Goal: Information Seeking & Learning: Learn about a topic

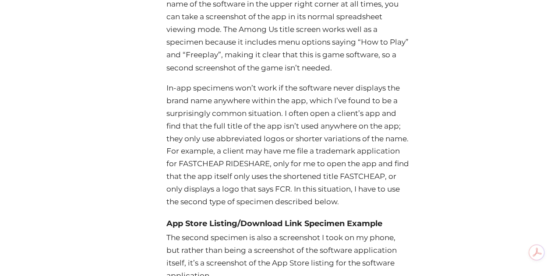
scroll to position [2409, 0]
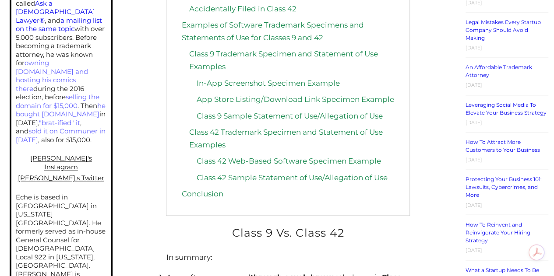
scroll to position [569, 0]
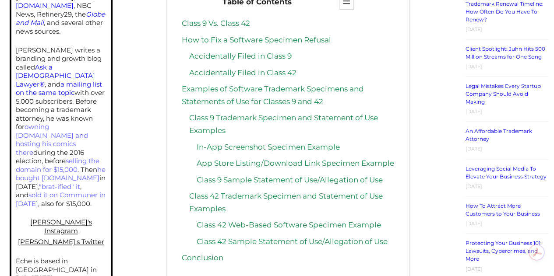
click at [320, 143] on link "In-App Screenshot Specimen Example" at bounding box center [267, 147] width 143 height 9
